Goal: Information Seeking & Learning: Compare options

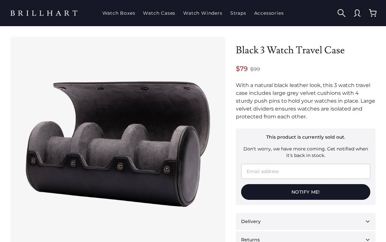
click at [114, 16] on link "Watch Boxes" at bounding box center [119, 13] width 38 height 17
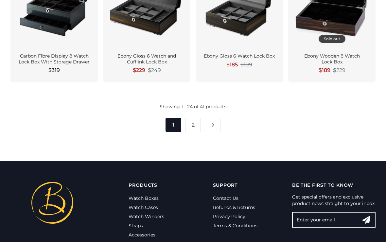
scroll to position [908, 0]
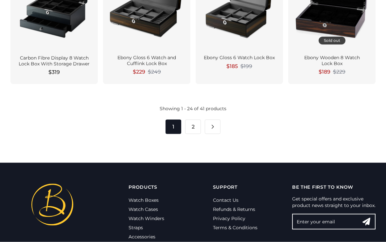
click at [188, 125] on link "2" at bounding box center [193, 127] width 16 height 14
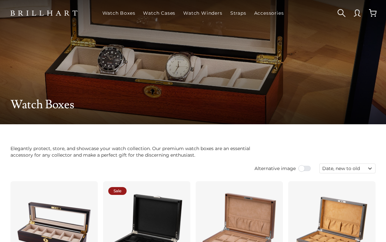
click at [146, 17] on link "Watch Cases" at bounding box center [159, 13] width 38 height 17
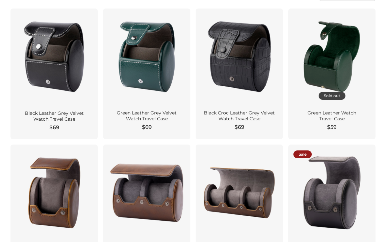
scroll to position [179, 0]
click at [319, 69] on div at bounding box center [331, 57] width 77 height 86
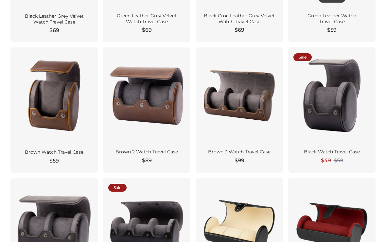
scroll to position [276, 0]
click at [331, 109] on div at bounding box center [331, 96] width 77 height 86
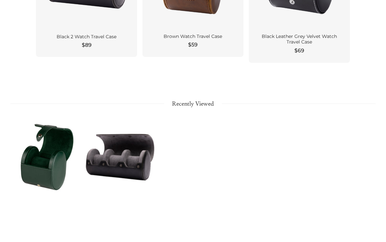
scroll to position [651, 0]
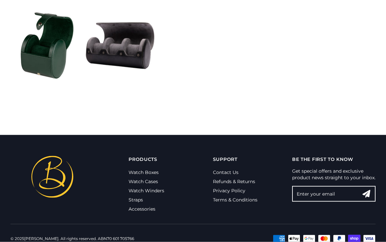
click at [225, 168] on li "Contact Us" at bounding box center [235, 172] width 44 height 9
click at [225, 170] on link "Contact Us" at bounding box center [225, 172] width 25 height 6
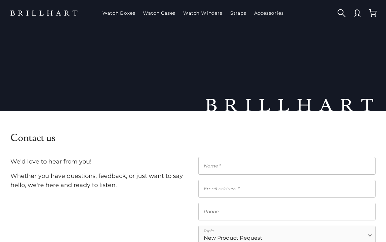
click at [33, 14] on link at bounding box center [44, 13] width 78 height 13
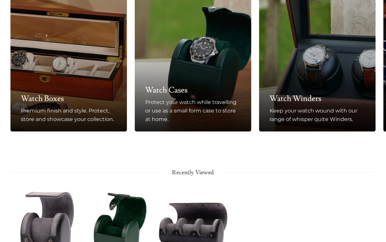
scroll to position [430, 0]
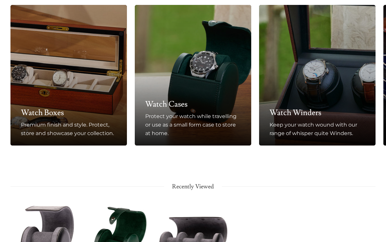
click at [164, 98] on div "Watch Cases Protect your watch while travelling or use as a small form case to …" at bounding box center [193, 118] width 116 height 54
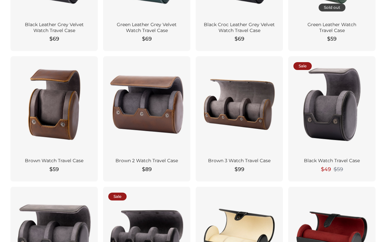
scroll to position [267, 0]
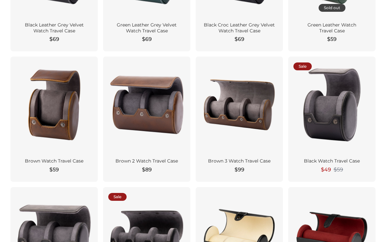
click at [133, 119] on div at bounding box center [146, 105] width 77 height 86
click at [329, 118] on div at bounding box center [331, 105] width 77 height 86
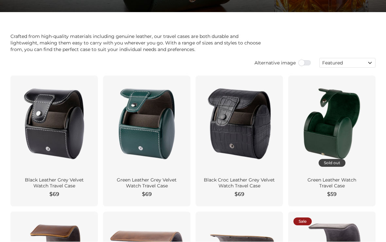
scroll to position [112, 0]
click at [132, 129] on div at bounding box center [146, 124] width 77 height 86
click at [244, 140] on div at bounding box center [239, 124] width 77 height 86
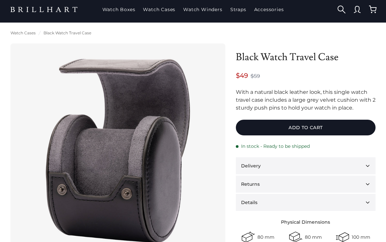
scroll to position [3, 0]
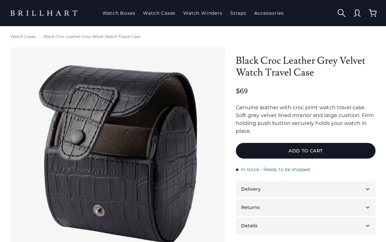
click at [195, 12] on link "Watch Winders" at bounding box center [202, 13] width 44 height 17
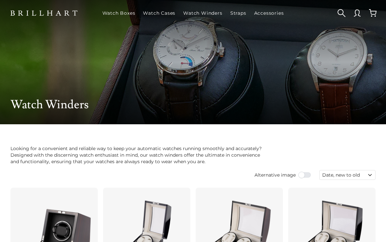
click at [237, 14] on link "Straps" at bounding box center [238, 13] width 21 height 17
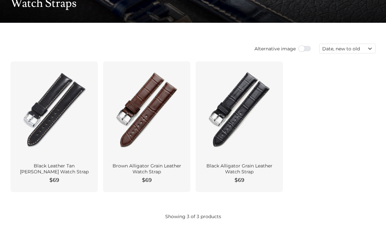
scroll to position [102, 0]
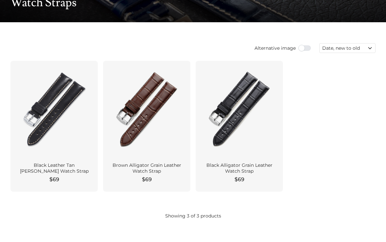
click at [56, 120] on div at bounding box center [54, 109] width 77 height 86
